Goal: Check status: Check status

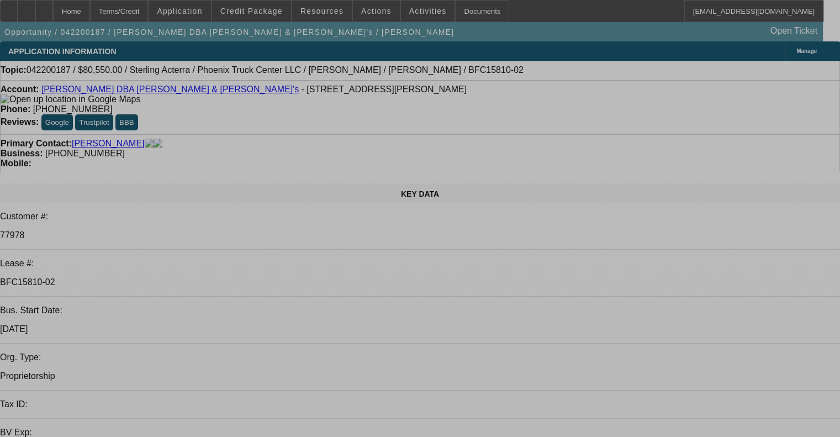
select select "0"
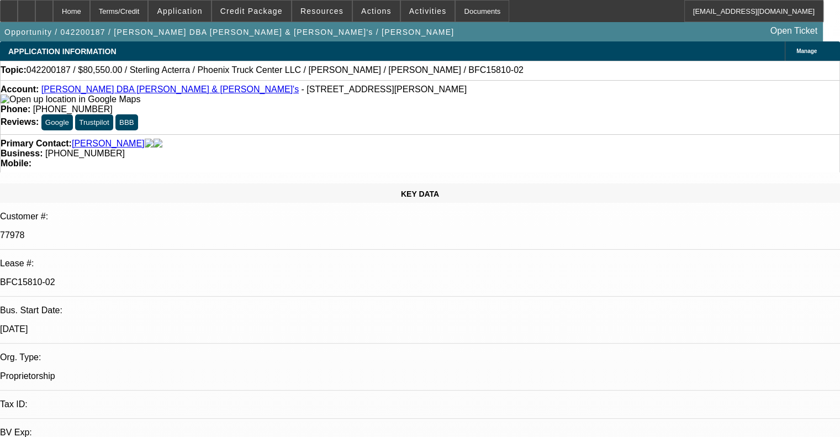
select select "0"
select select "2"
select select "0"
select select "6"
select select "0"
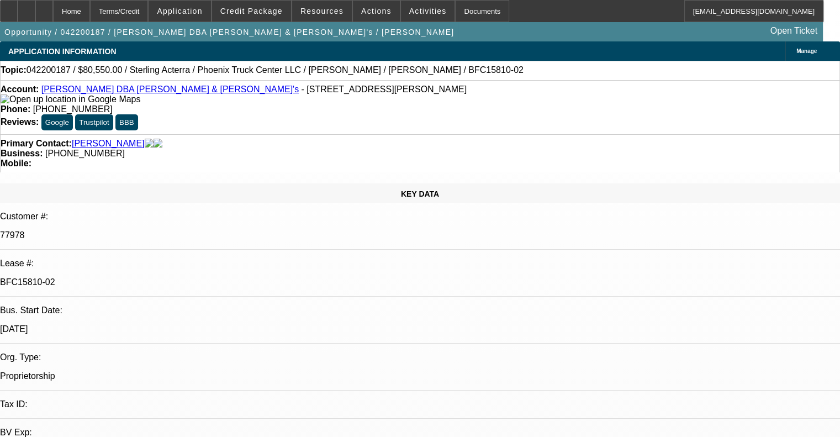
select select "0"
select select "2"
select select "0"
select select "6"
select select "0"
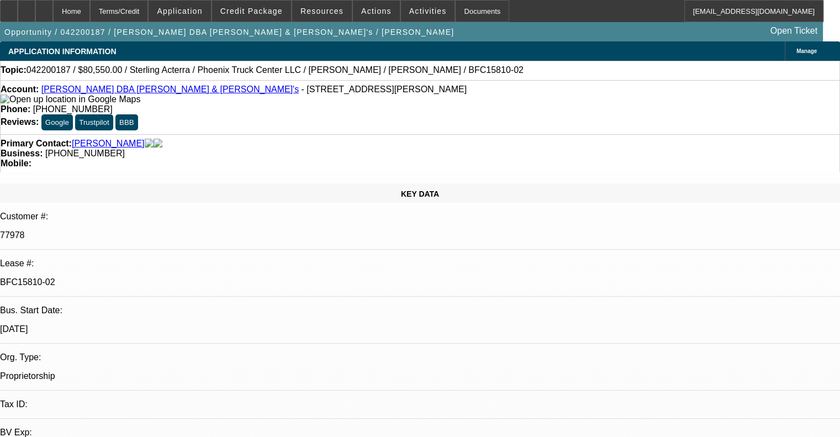
select select "0"
select select "2"
select select "0"
select select "6"
select select "0"
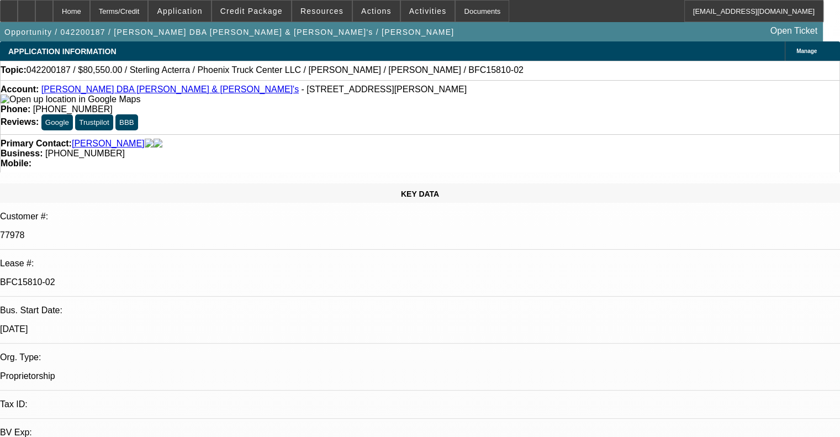
select select "0"
select select "2"
select select "0"
select select "6"
click at [95, 94] on link "[PERSON_NAME] DBA [PERSON_NAME] & [PERSON_NAME]'s" at bounding box center [169, 88] width 257 height 9
